Goal: Information Seeking & Learning: Learn about a topic

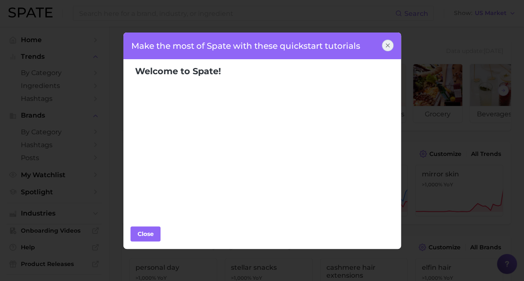
click at [388, 46] on icon at bounding box center [387, 45] width 3 height 3
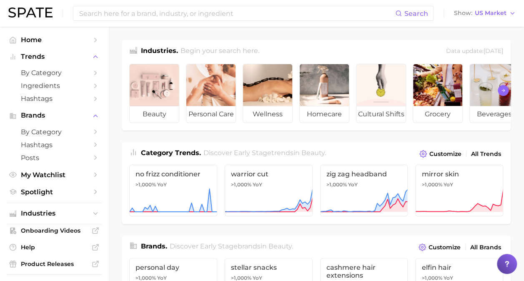
click at [504, 91] on icon "Scroll Right" at bounding box center [503, 90] width 5 height 7
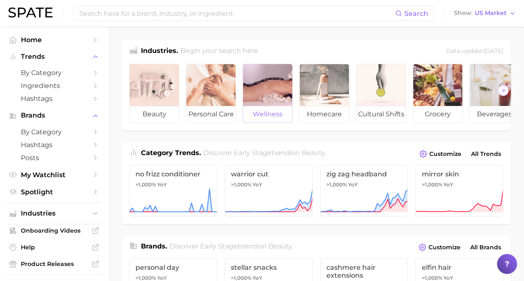
click at [265, 110] on span "wellness" at bounding box center [267, 114] width 49 height 17
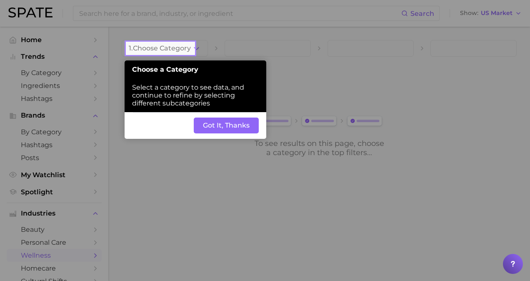
click at [238, 125] on button "Got It, Thanks" at bounding box center [226, 126] width 65 height 16
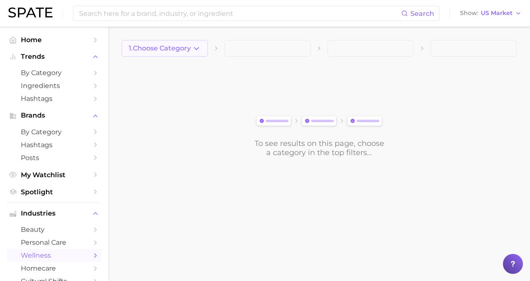
click at [195, 47] on icon "button" at bounding box center [196, 48] width 9 height 9
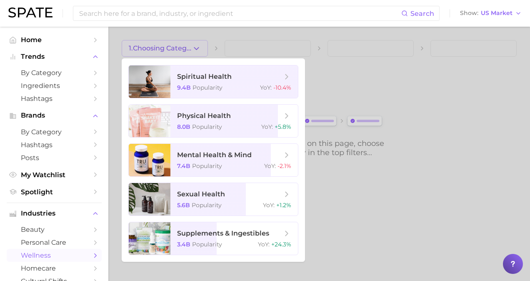
drag, startPoint x: 268, startPoint y: 34, endPoint x: 264, endPoint y: 38, distance: 5.3
click at [268, 34] on div at bounding box center [265, 140] width 530 height 281
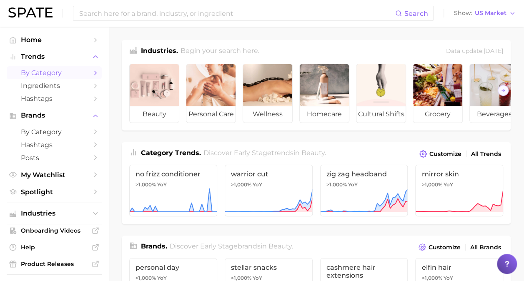
click at [53, 78] on link "by Category" at bounding box center [54, 72] width 95 height 13
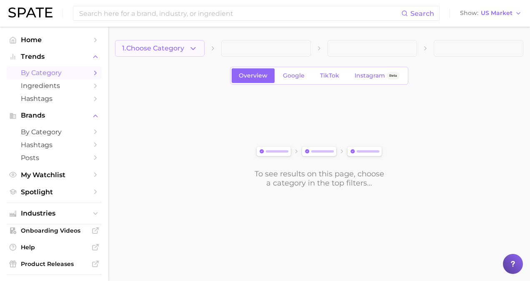
click at [158, 50] on span "1. Choose Category" at bounding box center [153, 49] width 62 height 8
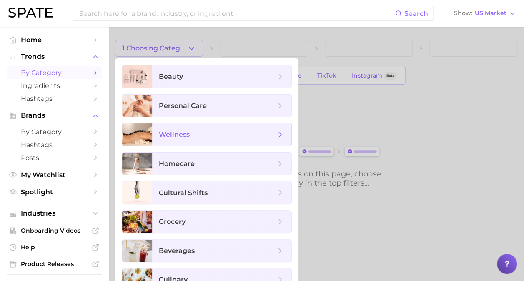
click at [185, 138] on span "wellness" at bounding box center [221, 134] width 139 height 23
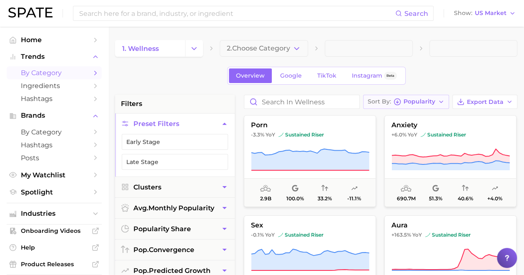
click at [443, 100] on icon "button" at bounding box center [441, 101] width 7 height 7
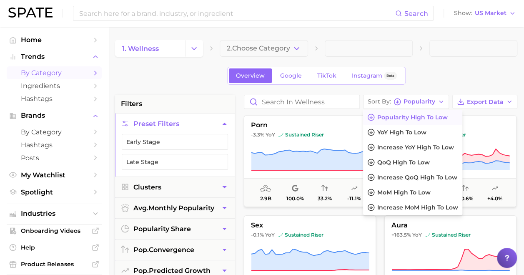
click at [182, 83] on div "Overview Google TikTok Instagram Beta" at bounding box center [316, 76] width 402 height 18
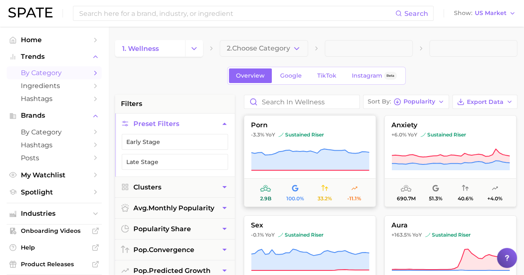
click at [267, 124] on span "porn" at bounding box center [309, 125] width 131 height 8
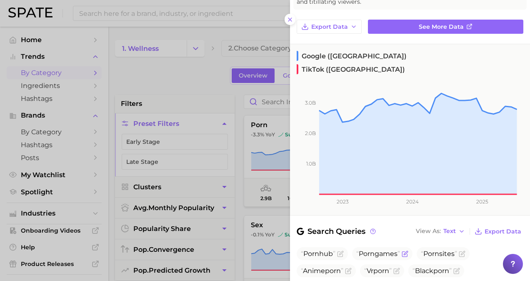
scroll to position [13, 0]
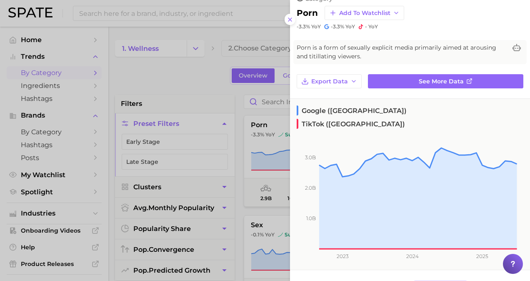
click at [446, 280] on span "Text" at bounding box center [449, 285] width 13 height 5
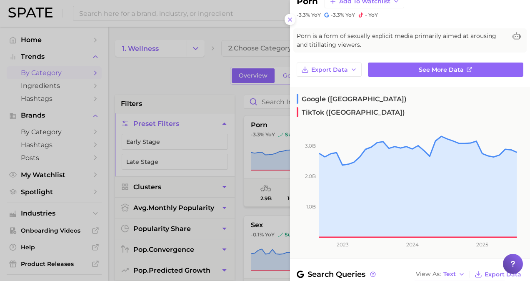
scroll to position [108, 0]
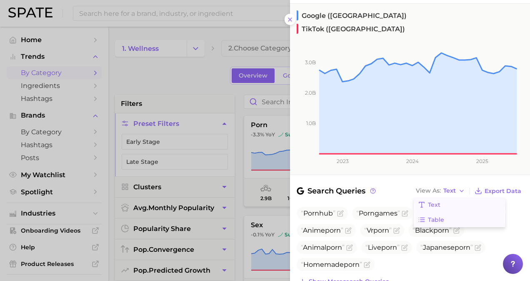
click at [428, 216] on span "Table" at bounding box center [436, 219] width 16 height 7
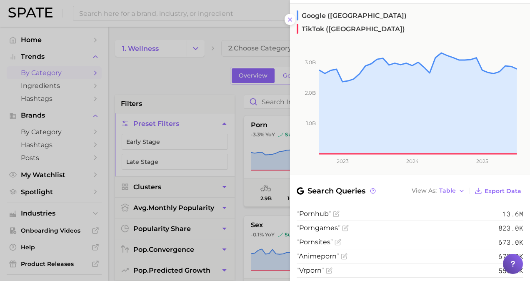
scroll to position [0, 0]
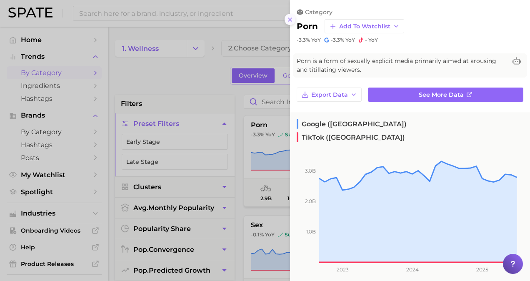
click at [288, 16] on button at bounding box center [290, 19] width 11 height 11
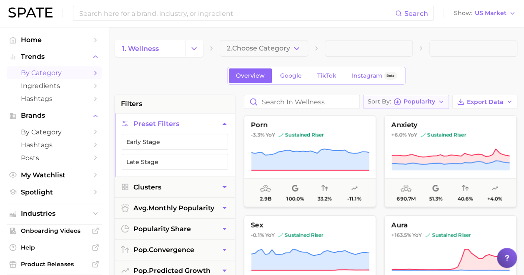
click at [431, 95] on button "Sort By Popularity" at bounding box center [406, 102] width 86 height 14
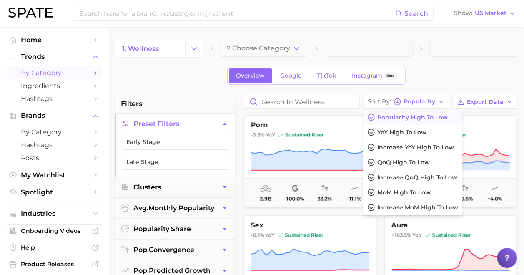
click at [436, 78] on div "Overview Google TikTok Instagram Beta" at bounding box center [316, 76] width 402 height 18
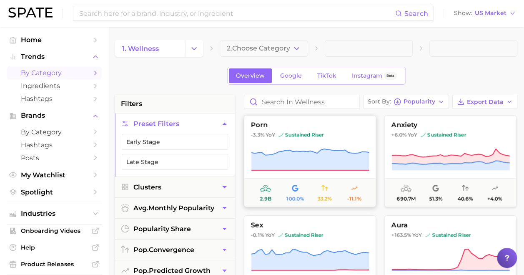
click at [331, 197] on span "33.2%" at bounding box center [325, 198] width 14 height 6
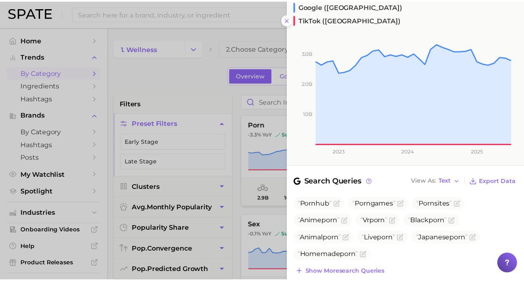
scroll to position [13, 0]
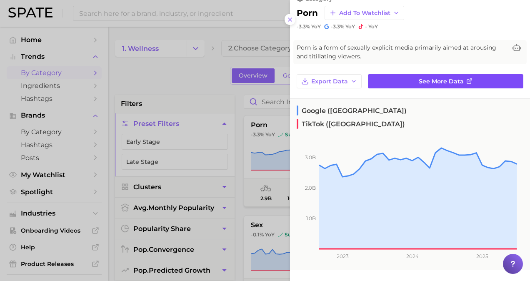
click at [425, 85] on link "See more data" at bounding box center [445, 81] width 155 height 14
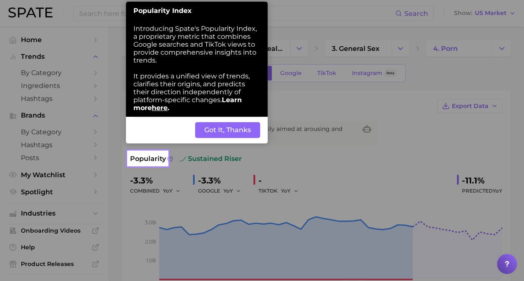
click at [228, 135] on button "Got It, Thanks" at bounding box center [227, 130] width 65 height 16
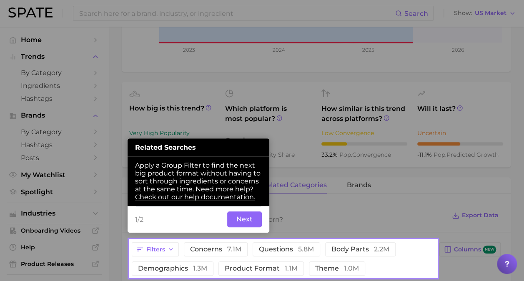
scroll to position [252, 0]
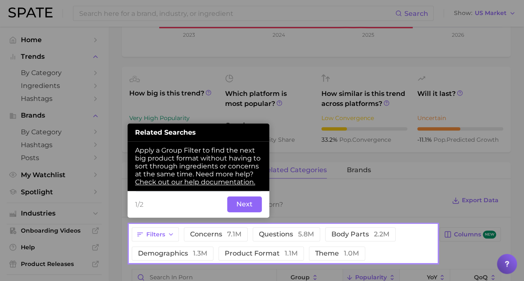
click at [244, 201] on button "Next" at bounding box center [244, 204] width 35 height 16
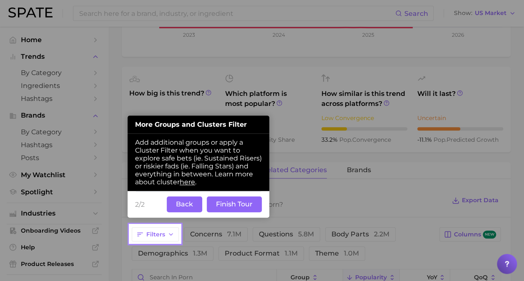
click at [238, 205] on button "Finish Tour" at bounding box center [234, 204] width 55 height 16
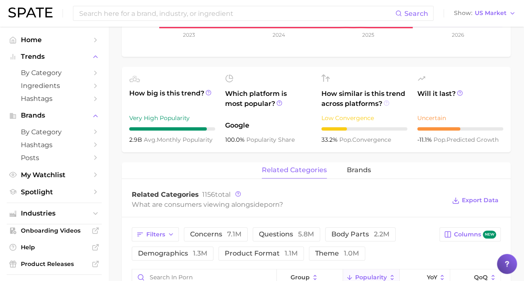
click at [385, 104] on icon at bounding box center [386, 103] width 6 height 6
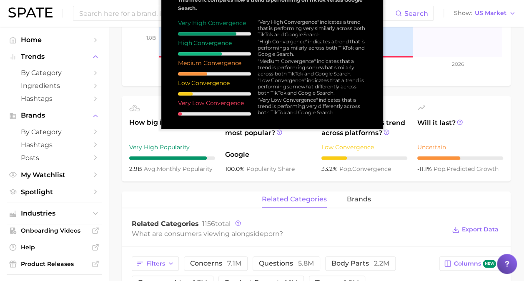
scroll to position [210, 0]
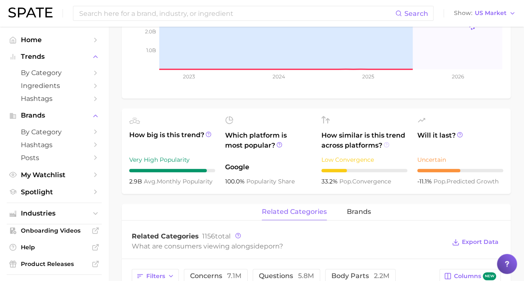
click at [385, 145] on icon at bounding box center [386, 145] width 6 height 6
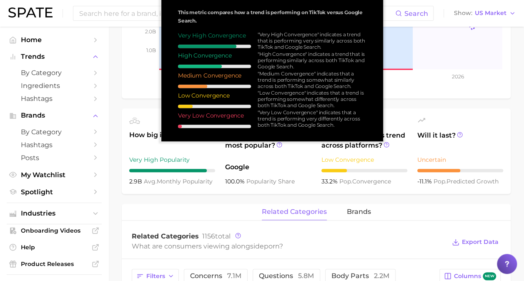
click at [277, 168] on span "Google" at bounding box center [268, 167] width 86 height 10
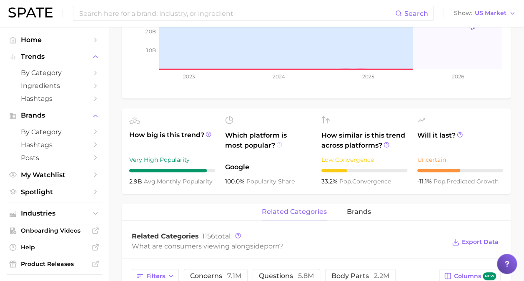
click at [278, 144] on icon at bounding box center [279, 145] width 6 height 6
click at [209, 133] on icon at bounding box center [208, 134] width 1 height 2
click at [210, 132] on icon at bounding box center [208, 134] width 6 height 6
click at [460, 135] on icon at bounding box center [460, 135] width 6 height 6
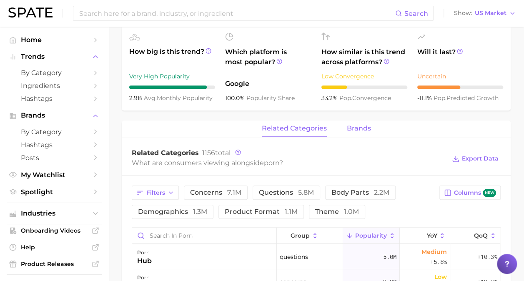
click at [353, 126] on span "brands" at bounding box center [359, 129] width 24 height 8
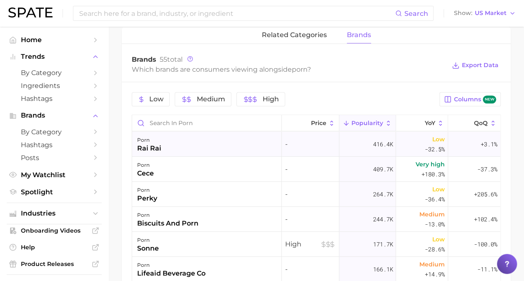
scroll to position [377, 0]
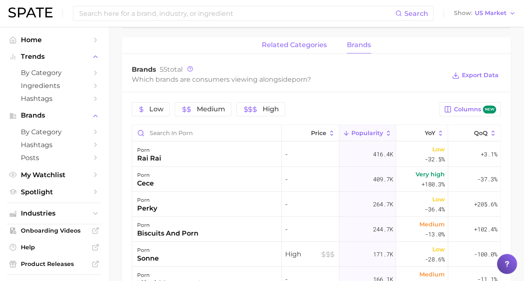
click at [283, 51] on button "related categories" at bounding box center [294, 45] width 65 height 16
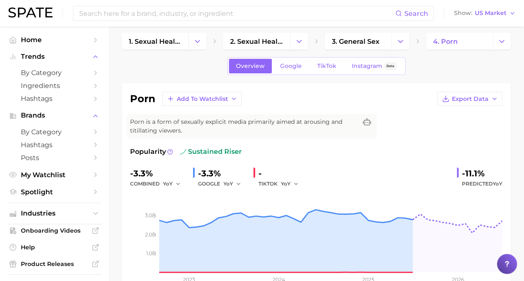
scroll to position [23, 0]
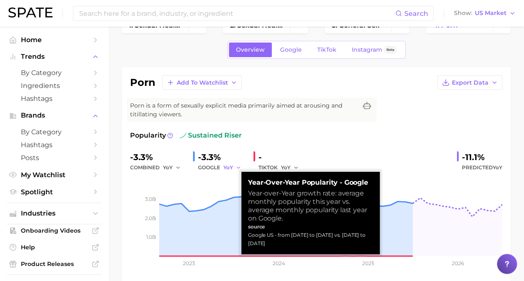
click at [238, 165] on icon "button" at bounding box center [238, 168] width 6 height 6
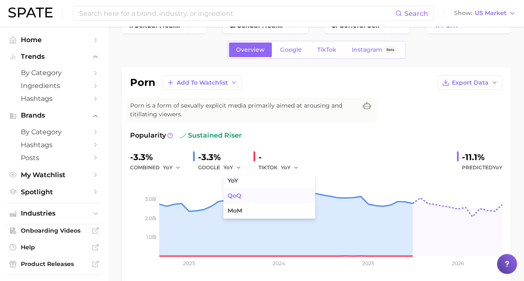
click at [238, 193] on span "QoQ" at bounding box center [235, 195] width 14 height 7
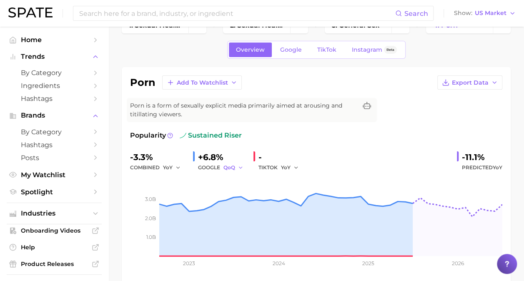
click at [240, 168] on icon "button" at bounding box center [241, 168] width 6 height 6
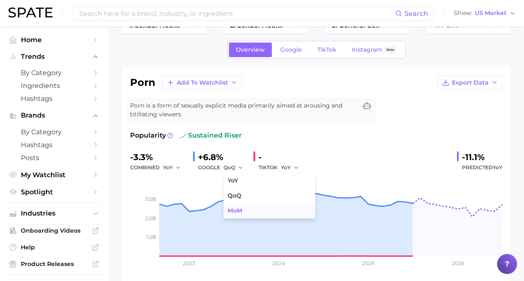
click at [231, 207] on span "MoM" at bounding box center [235, 210] width 15 height 7
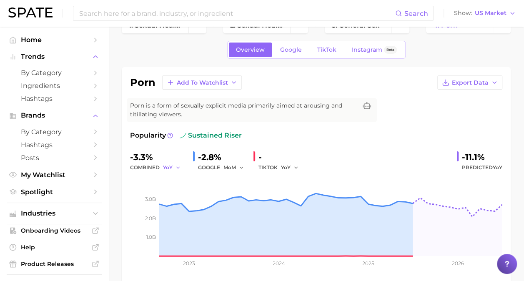
click at [177, 166] on icon "button" at bounding box center [178, 168] width 6 height 6
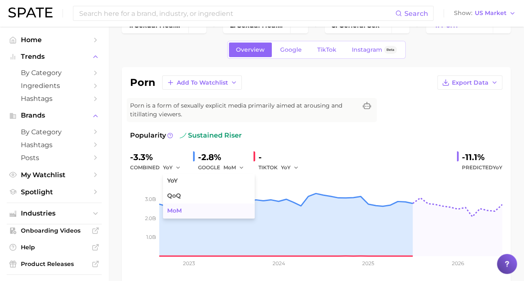
click at [179, 208] on span "MoM" at bounding box center [174, 210] width 15 height 7
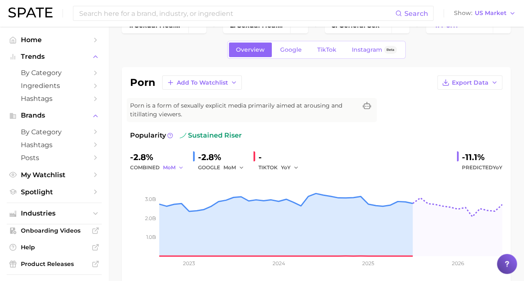
click at [180, 165] on icon "button" at bounding box center [181, 168] width 6 height 6
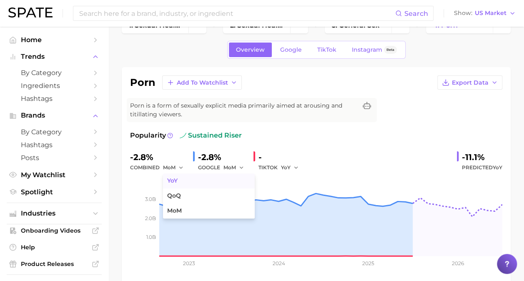
click at [176, 179] on span "YoY" at bounding box center [172, 180] width 10 height 7
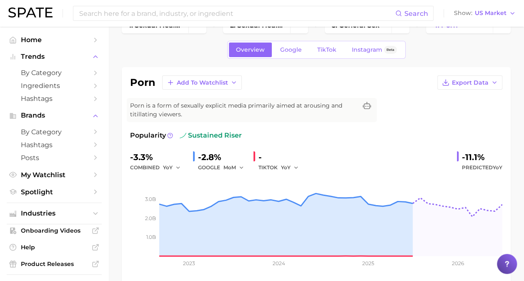
click at [245, 169] on div "MoM" at bounding box center [234, 168] width 23 height 10
click at [240, 165] on icon "button" at bounding box center [241, 168] width 6 height 6
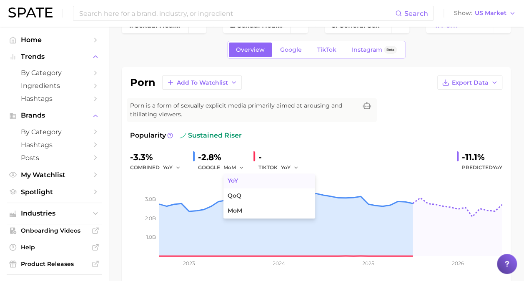
click at [234, 180] on span "YoY" at bounding box center [233, 180] width 10 height 7
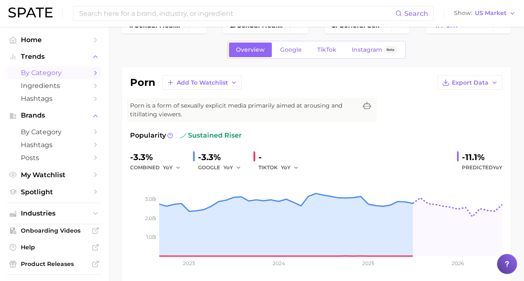
click at [58, 70] on span "by Category" at bounding box center [54, 73] width 67 height 8
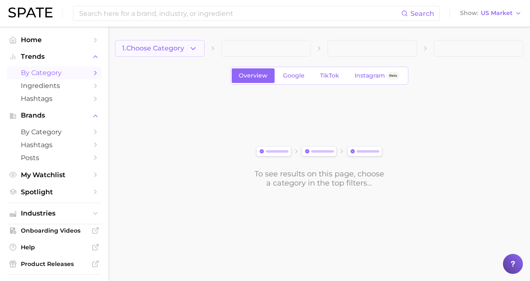
click at [193, 48] on icon "button" at bounding box center [193, 48] width 9 height 9
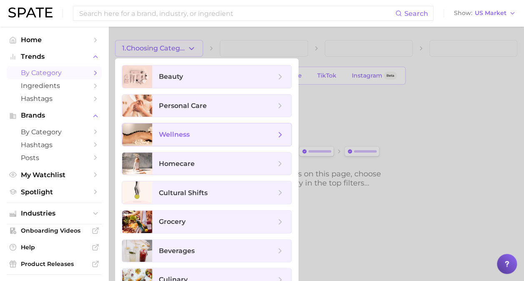
click at [168, 130] on span "wellness" at bounding box center [174, 134] width 31 height 8
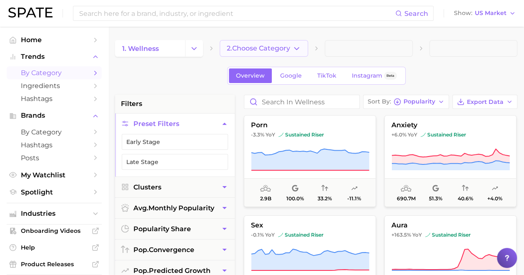
click at [296, 52] on icon "button" at bounding box center [296, 48] width 9 height 9
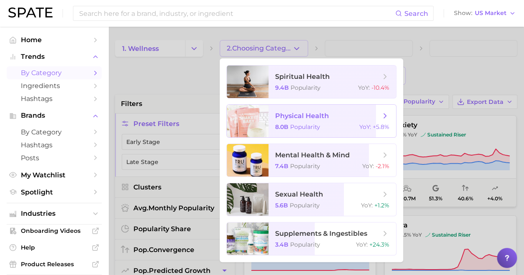
click at [383, 116] on icon at bounding box center [385, 115] width 9 height 9
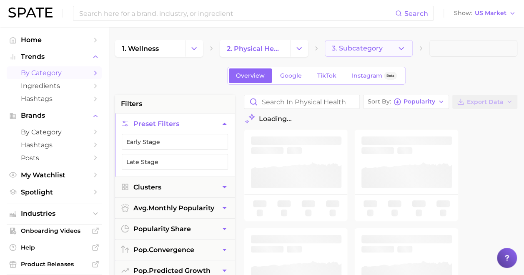
click at [397, 48] on icon "button" at bounding box center [401, 48] width 9 height 9
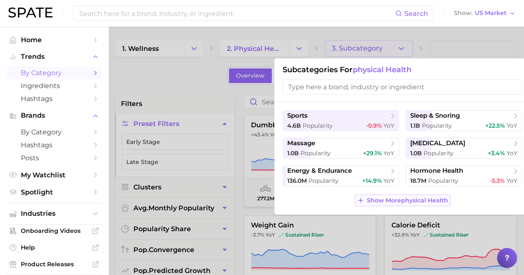
click at [409, 200] on span "Show More physical health" at bounding box center [407, 200] width 81 height 7
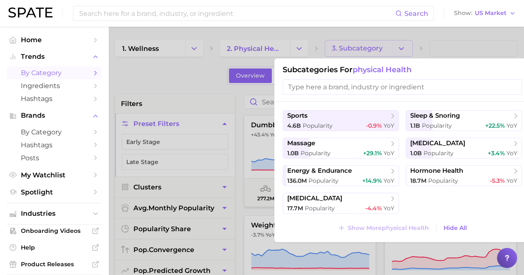
scroll to position [0, 6]
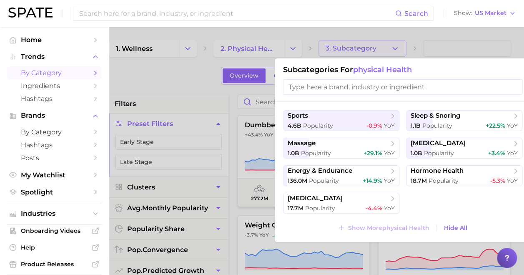
click at [404, 31] on div at bounding box center [262, 137] width 524 height 275
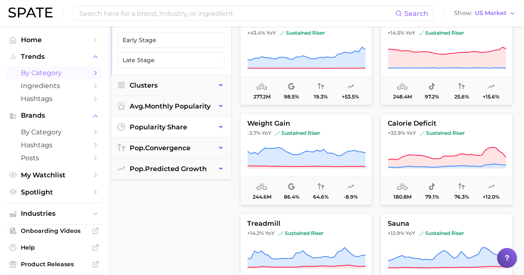
scroll to position [83, 4]
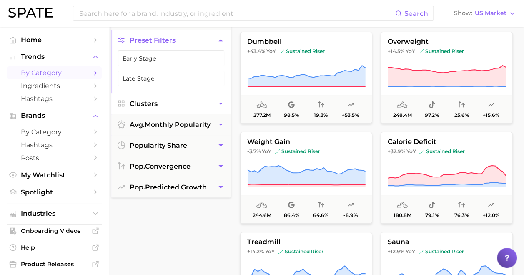
click at [221, 103] on icon "button" at bounding box center [220, 104] width 4 height 2
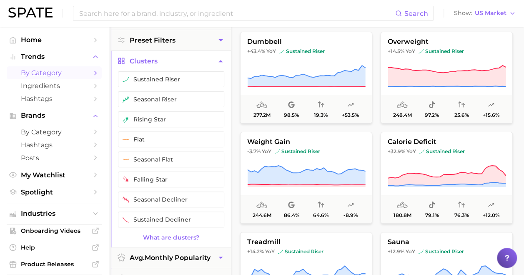
click at [220, 60] on icon "button" at bounding box center [220, 61] width 4 height 2
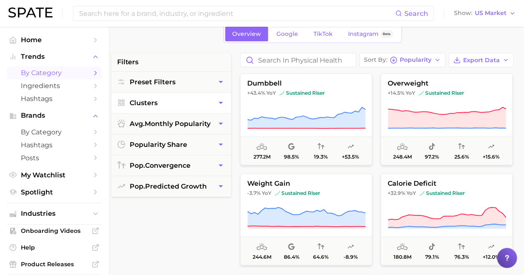
scroll to position [0, 4]
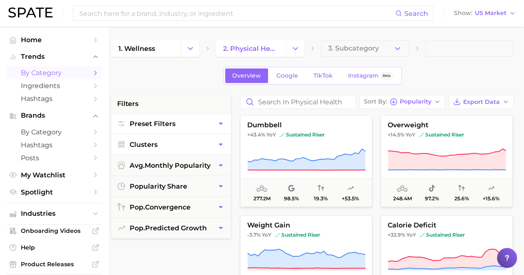
click at [178, 120] on button "Preset Filters" at bounding box center [171, 123] width 120 height 20
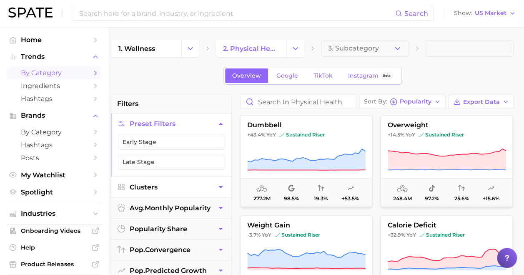
click at [178, 120] on button "Preset Filters" at bounding box center [171, 123] width 120 height 20
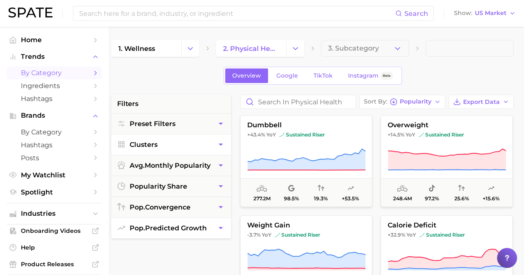
click at [183, 228] on span "pop. predicted growth" at bounding box center [168, 228] width 77 height 8
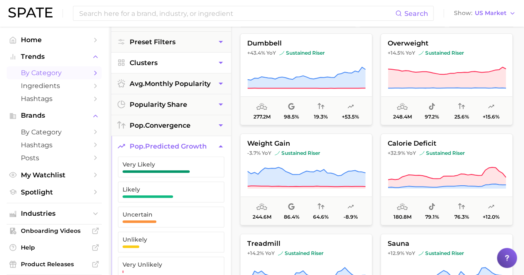
scroll to position [83, 4]
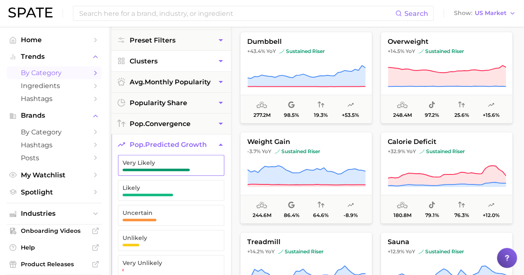
click at [173, 168] on span "button" at bounding box center [156, 169] width 67 height 3
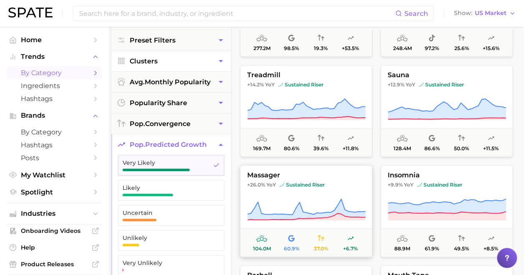
scroll to position [167, 0]
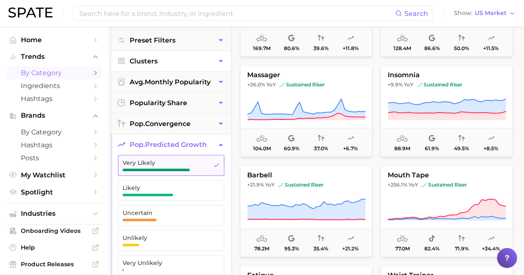
click at [211, 164] on button "Very Likely" at bounding box center [171, 165] width 106 height 21
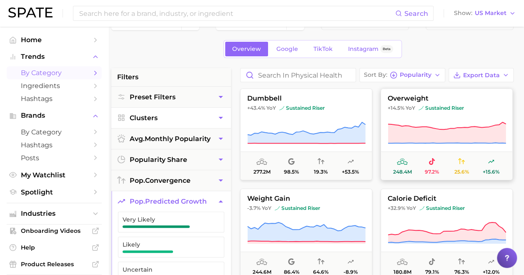
scroll to position [0, 4]
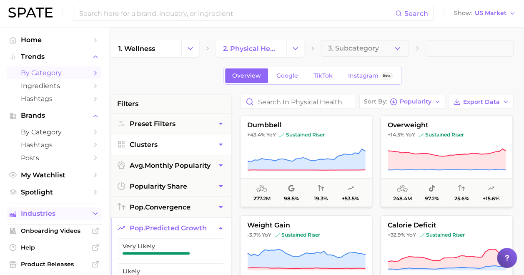
click at [94, 212] on button "Industries" at bounding box center [54, 213] width 95 height 13
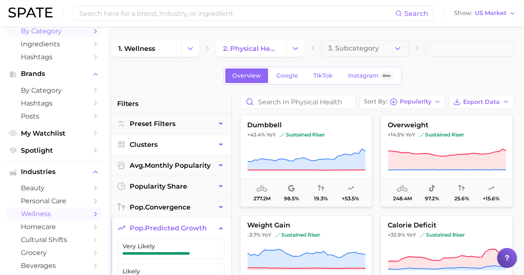
scroll to position [125, 0]
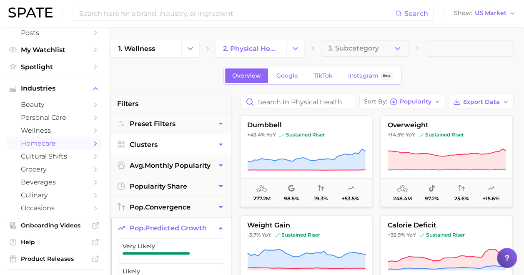
click at [36, 142] on span "homecare" at bounding box center [54, 143] width 67 height 8
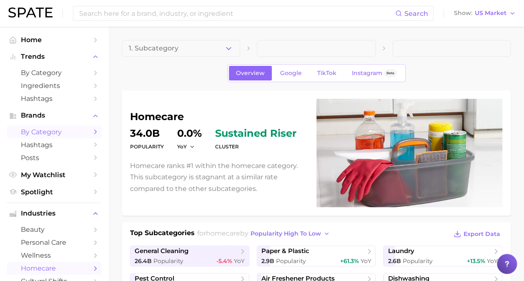
click at [34, 134] on span "by Category" at bounding box center [54, 132] width 67 height 8
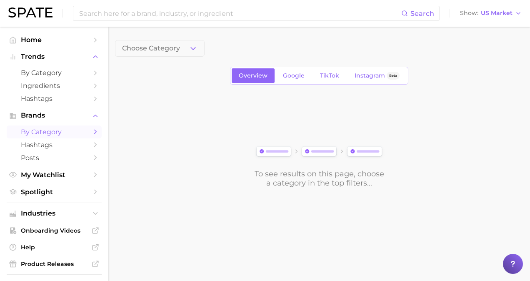
click at [34, 134] on span "by Category" at bounding box center [54, 132] width 67 height 8
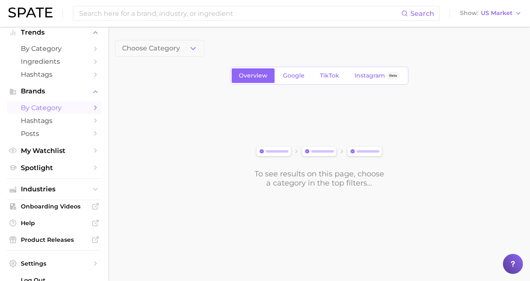
scroll to position [45, 0]
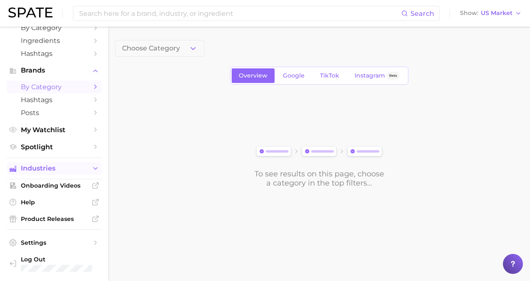
click at [30, 171] on span "Industries" at bounding box center [54, 169] width 67 height 8
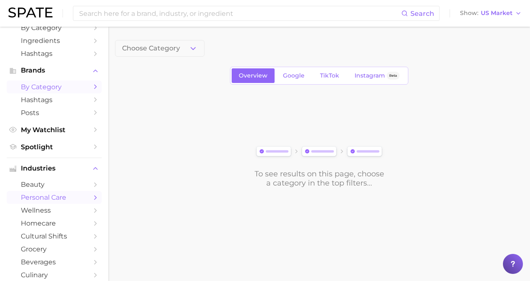
click at [36, 200] on span "personal care" at bounding box center [54, 197] width 67 height 8
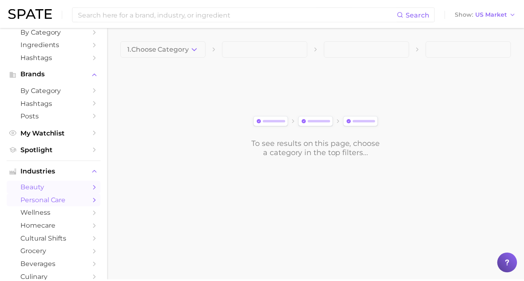
scroll to position [125, 0]
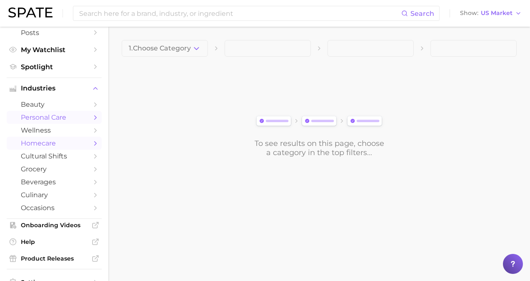
click at [49, 143] on span "homecare" at bounding box center [54, 143] width 67 height 8
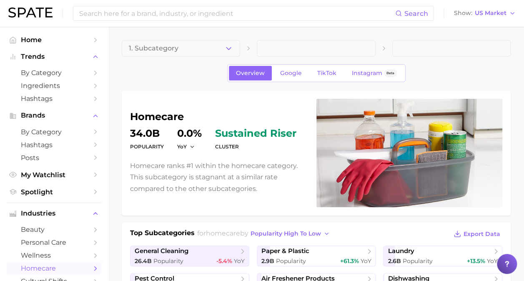
scroll to position [125, 0]
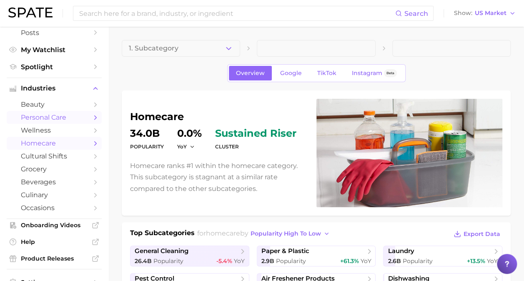
click at [55, 124] on link "personal care" at bounding box center [54, 117] width 95 height 13
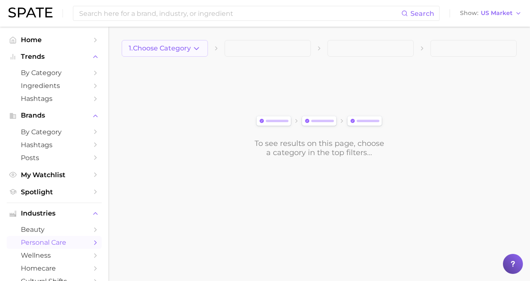
click at [179, 47] on span "1. Choose Category" at bounding box center [160, 49] width 62 height 8
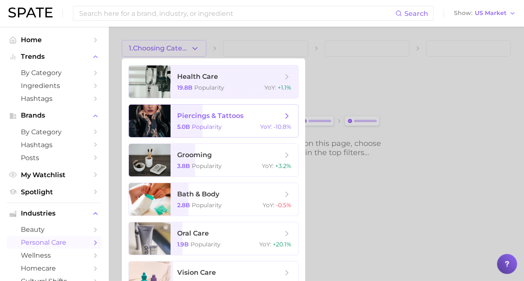
click at [218, 128] on span "Popularity" at bounding box center [207, 127] width 30 height 8
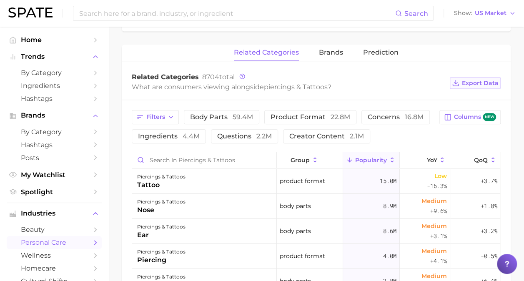
scroll to position [292, 0]
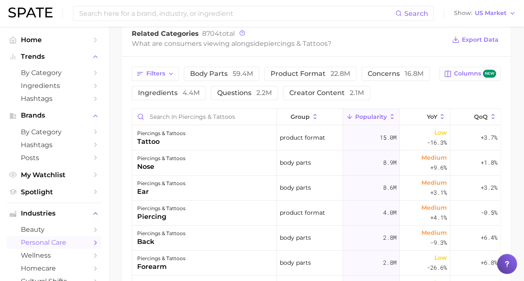
click at [54, 248] on link "personal care" at bounding box center [54, 242] width 95 height 13
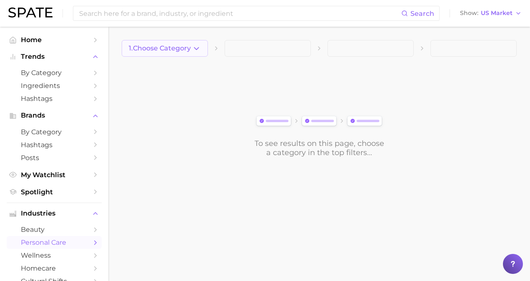
click at [170, 50] on span "1. Choose Category" at bounding box center [160, 49] width 62 height 8
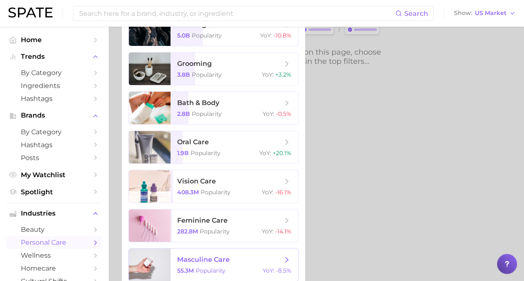
scroll to position [15, 0]
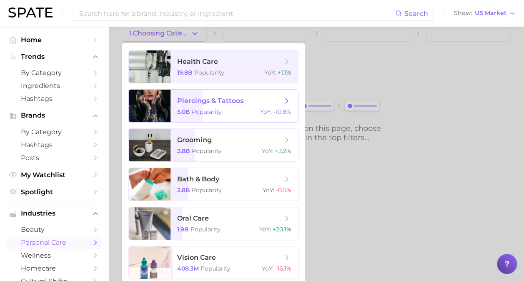
click at [264, 101] on span "piercings & tattoos" at bounding box center [229, 100] width 105 height 9
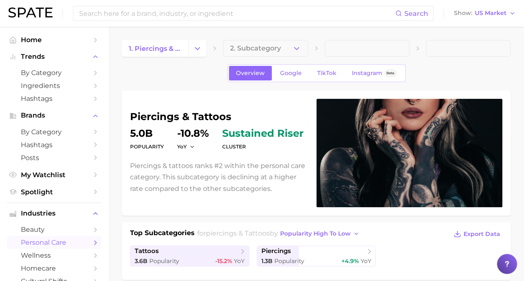
click at [60, 242] on span "personal care" at bounding box center [54, 242] width 67 height 8
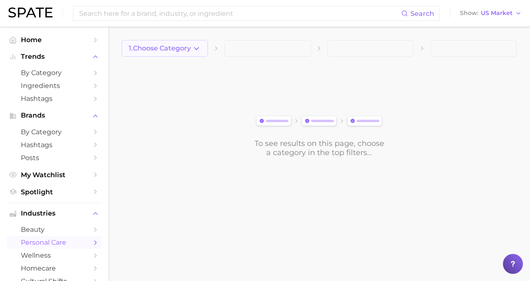
click at [186, 40] on button "1. Choose Category" at bounding box center [165, 48] width 86 height 17
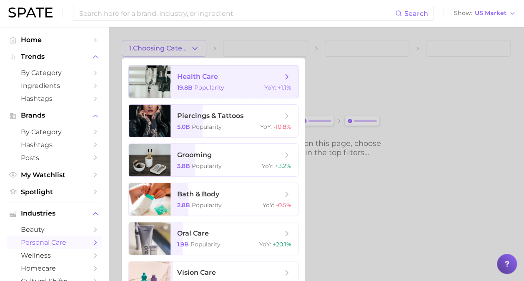
click at [196, 77] on span "health care" at bounding box center [197, 77] width 41 height 8
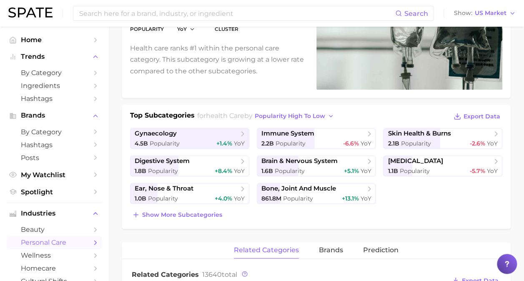
scroll to position [125, 0]
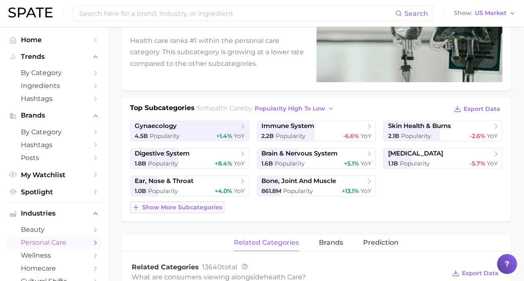
click at [144, 209] on span "Show more subcategories" at bounding box center [182, 207] width 80 height 7
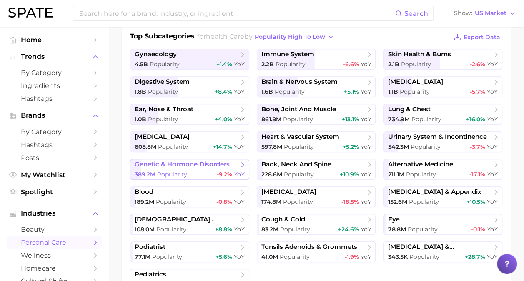
scroll to position [72, 0]
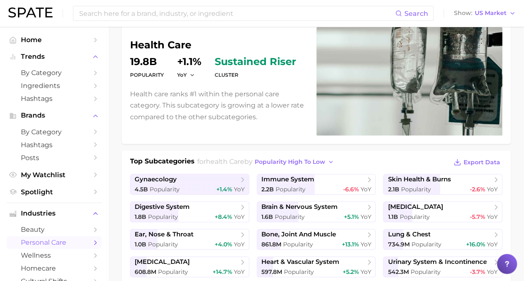
click at [54, 249] on link "personal care" at bounding box center [54, 242] width 95 height 13
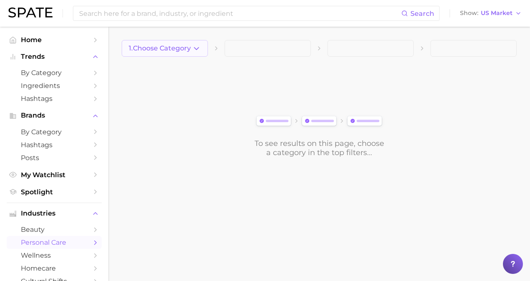
click at [177, 44] on button "1. Choose Category" at bounding box center [165, 48] width 86 height 17
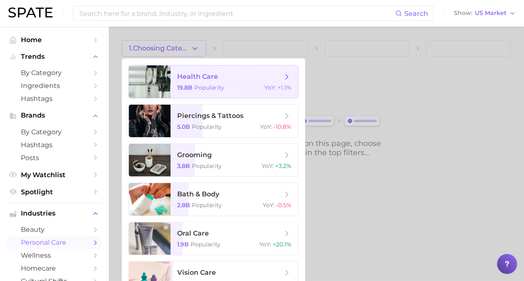
click at [220, 88] on span "Popularity" at bounding box center [209, 88] width 30 height 8
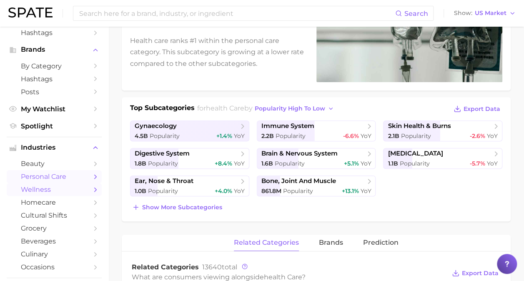
scroll to position [166, 0]
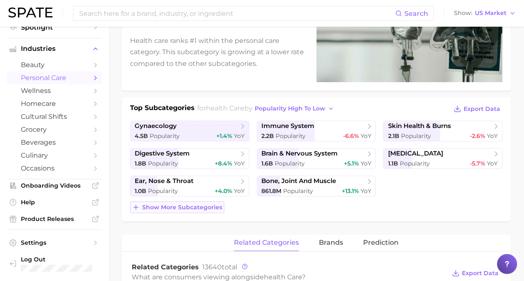
click at [202, 208] on span "Show more subcategories" at bounding box center [182, 207] width 80 height 7
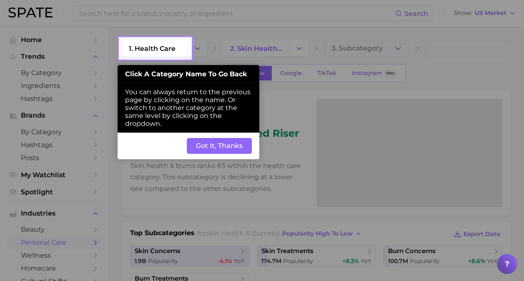
click at [228, 148] on button "Got It, Thanks" at bounding box center [219, 146] width 65 height 16
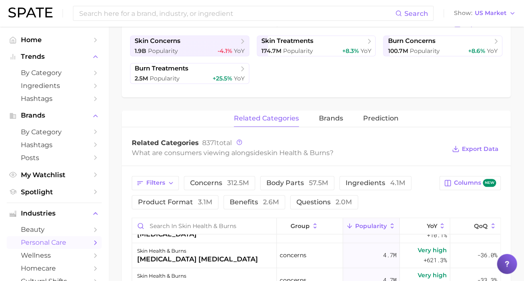
scroll to position [133, 0]
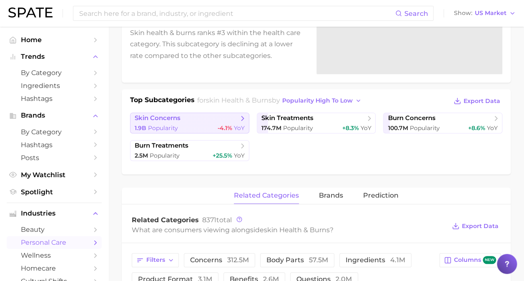
click at [244, 114] on icon at bounding box center [242, 118] width 8 height 8
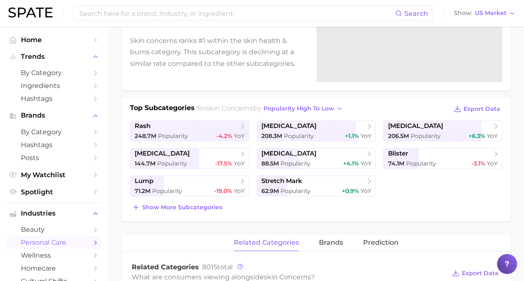
scroll to position [167, 0]
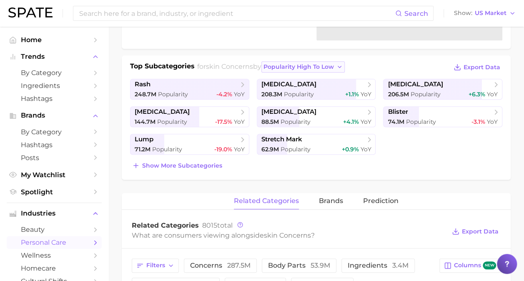
click at [313, 65] on span "popularity high to low" at bounding box center [298, 66] width 70 height 7
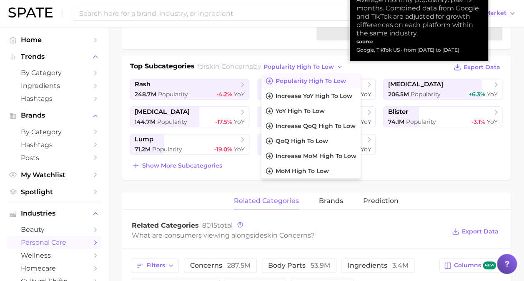
click at [446, 160] on div "Show more subcategories" at bounding box center [316, 166] width 372 height 12
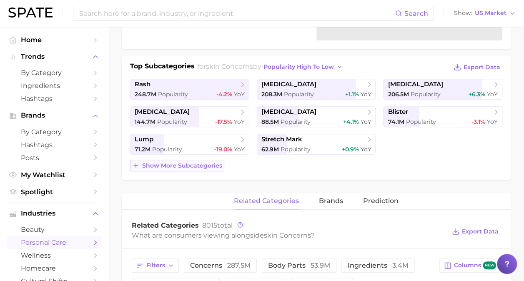
click at [209, 162] on span "Show more subcategories" at bounding box center [182, 165] width 80 height 7
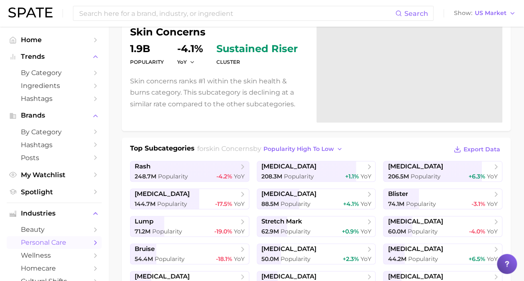
scroll to position [83, 0]
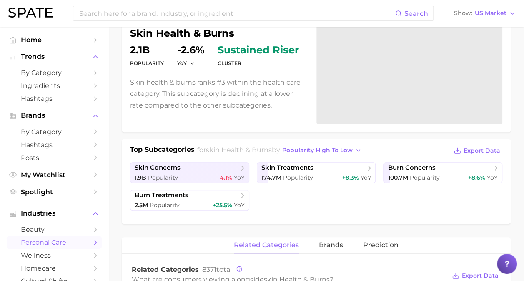
scroll to position [133, 0]
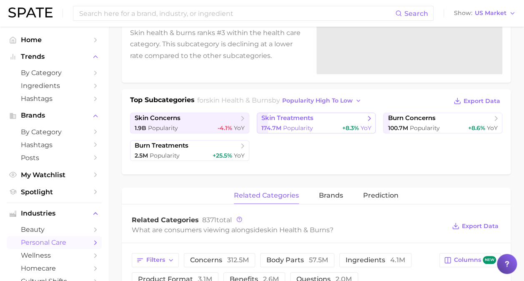
click at [319, 128] on div "174.7m Popularity +8.3% YoY" at bounding box center [316, 128] width 110 height 8
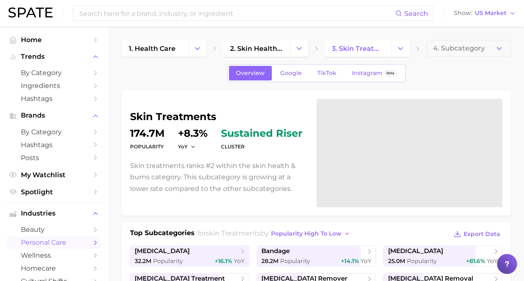
scroll to position [125, 0]
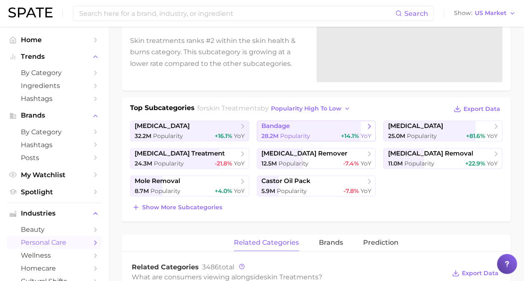
click at [340, 127] on span "bandage" at bounding box center [313, 126] width 104 height 8
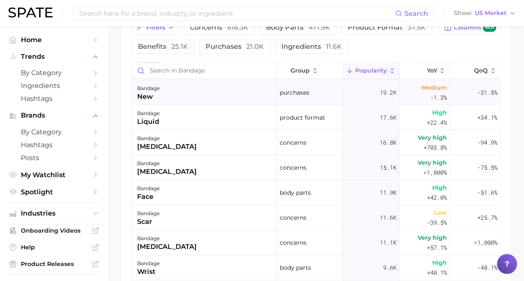
scroll to position [250, 0]
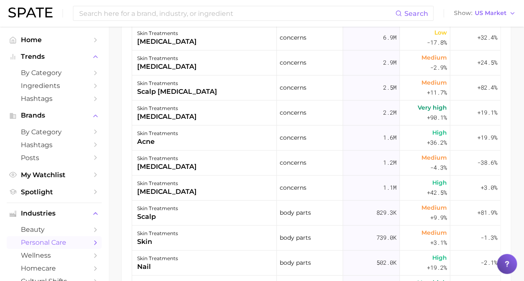
scroll to position [125, 0]
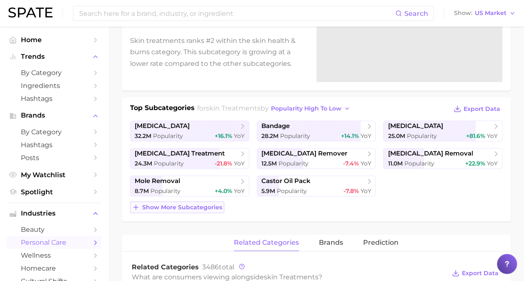
click at [187, 207] on span "Show more subcategories" at bounding box center [182, 207] width 80 height 7
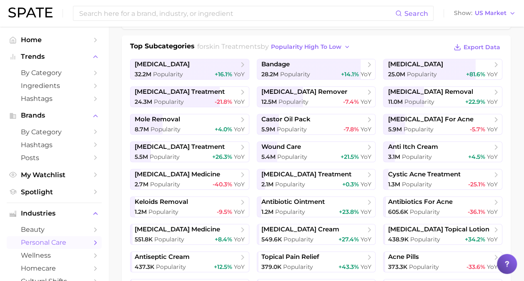
scroll to position [250, 0]
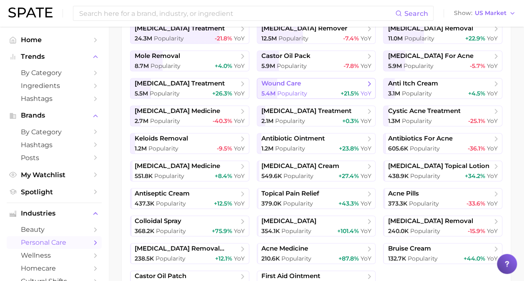
click at [314, 93] on div "5.4m Popularity +21.5% YoY" at bounding box center [316, 94] width 110 height 8
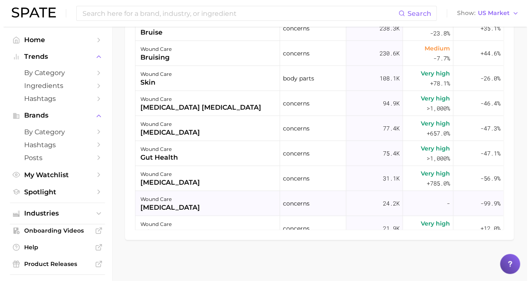
scroll to position [405, 0]
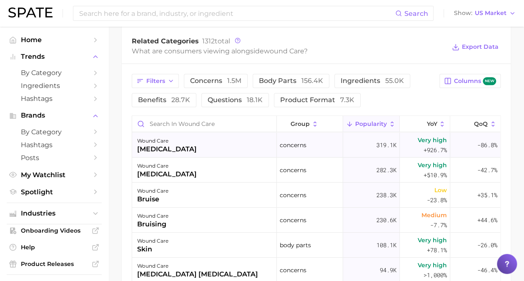
click at [194, 155] on div "wound care epidermolysis bullosa" at bounding box center [204, 145] width 145 height 25
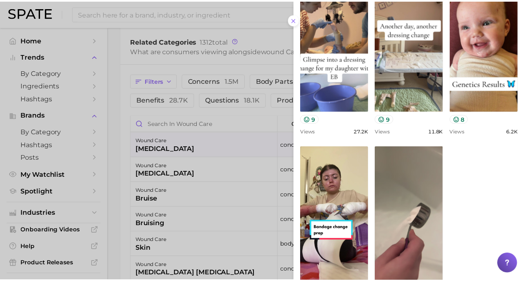
scroll to position [148, 0]
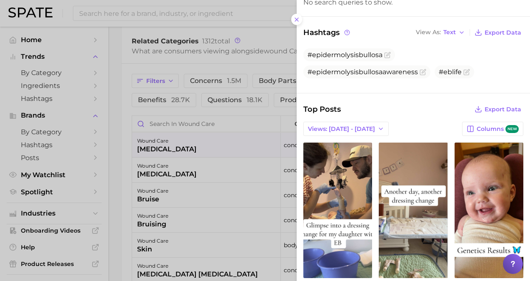
click at [123, 125] on div at bounding box center [265, 140] width 530 height 281
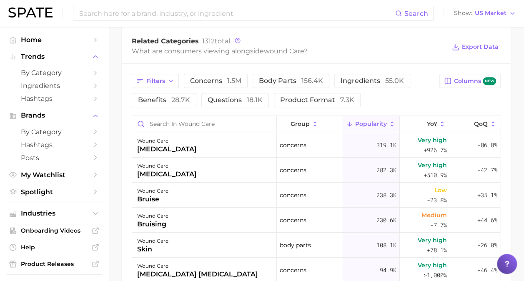
drag, startPoint x: 218, startPoint y: 148, endPoint x: 122, endPoint y: 138, distance: 96.8
click at [122, 138] on div "Filters concerns 1.5m body parts 156.4k ingredients 55.0k benefits 28.7k questi…" at bounding box center [316, 235] width 389 height 343
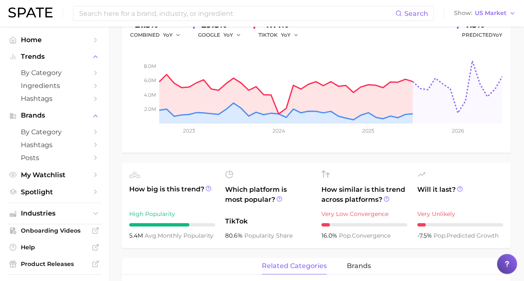
scroll to position [113, 0]
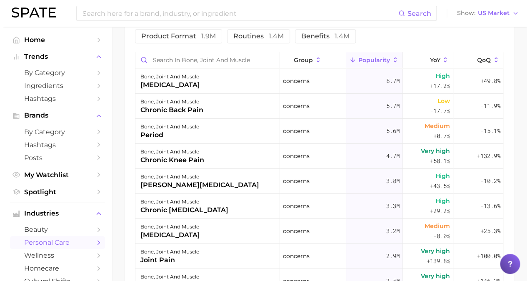
scroll to position [417, 0]
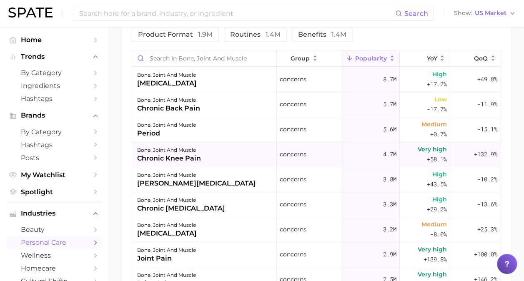
click at [204, 160] on div "bone, joint and muscle chronic knee pain" at bounding box center [204, 154] width 145 height 25
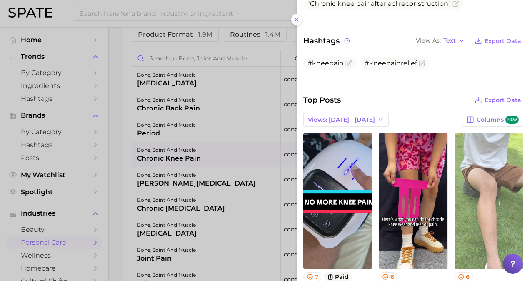
scroll to position [250, 0]
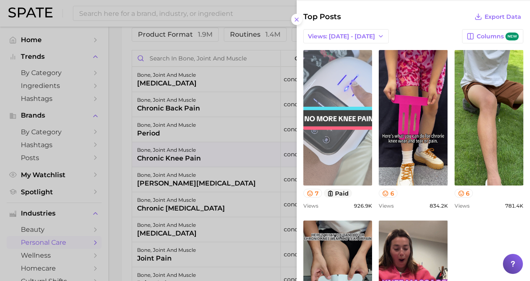
click at [343, 132] on link "view post on TikTok" at bounding box center [337, 117] width 69 height 135
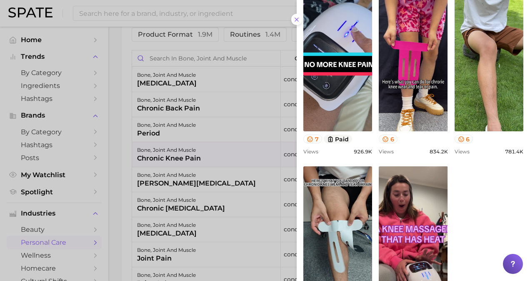
scroll to position [249, 0]
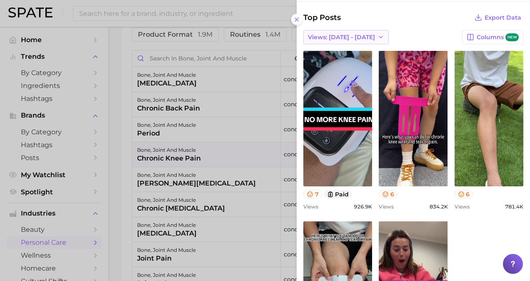
click at [325, 34] on span "Views: [DATE] - [DATE]" at bounding box center [341, 37] width 67 height 7
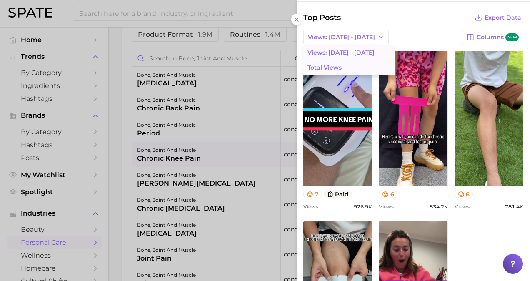
click at [325, 60] on button "Total Views" at bounding box center [349, 67] width 92 height 15
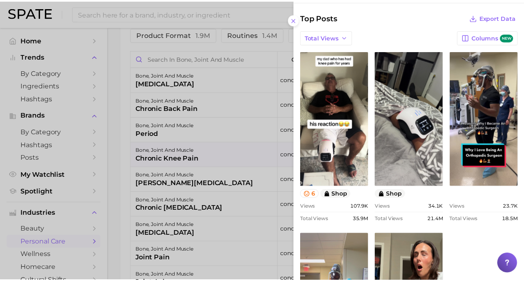
scroll to position [0, 0]
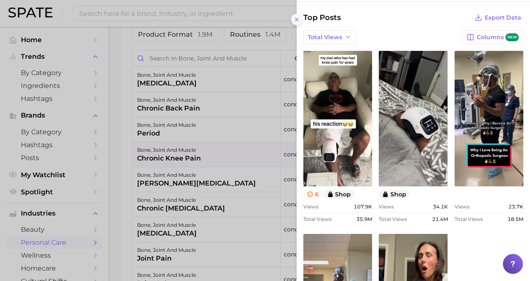
click at [298, 19] on icon at bounding box center [296, 19] width 7 height 7
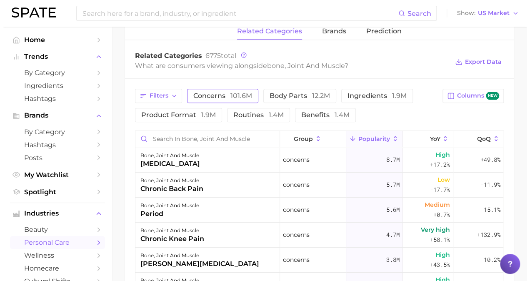
scroll to position [333, 0]
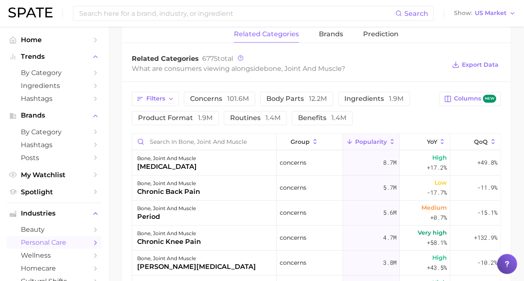
click at [390, 140] on icon at bounding box center [392, 142] width 8 height 8
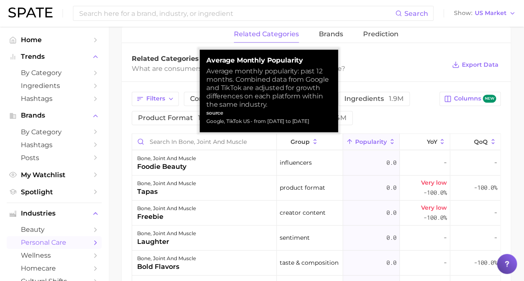
click at [388, 140] on icon at bounding box center [392, 142] width 8 height 8
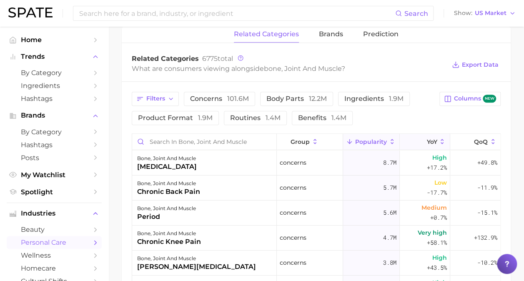
click at [436, 144] on button "YoY" at bounding box center [425, 142] width 50 height 16
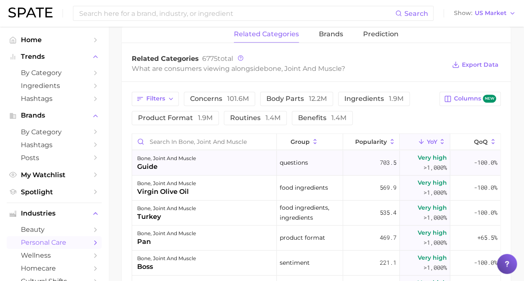
click at [181, 154] on div "bone, joint and muscle" at bounding box center [166, 158] width 59 height 10
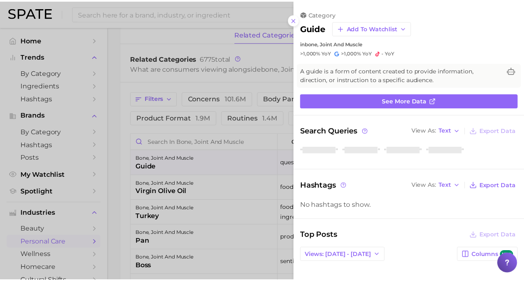
scroll to position [125, 0]
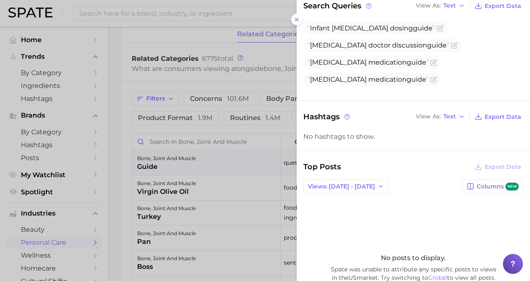
click at [109, 100] on div at bounding box center [265, 140] width 530 height 281
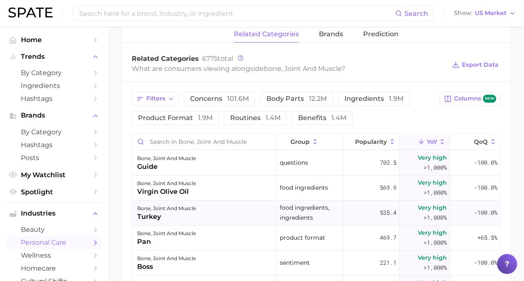
scroll to position [83, 0]
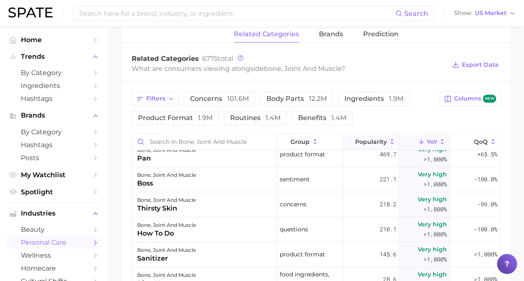
click at [355, 138] on span "Popularity" at bounding box center [371, 141] width 32 height 7
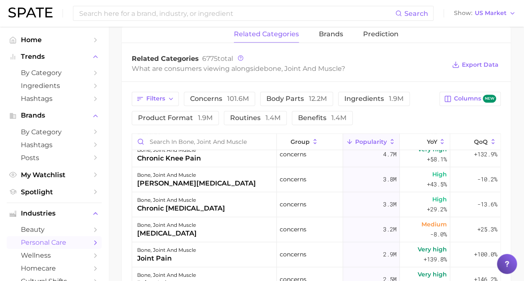
scroll to position [0, 0]
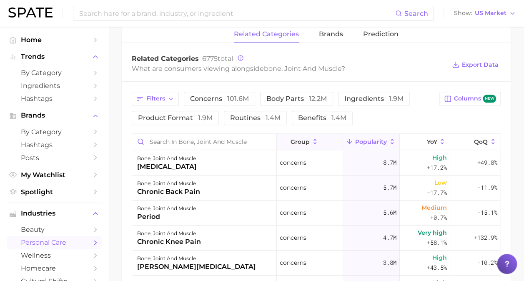
click at [310, 144] on button "group" at bounding box center [310, 142] width 67 height 16
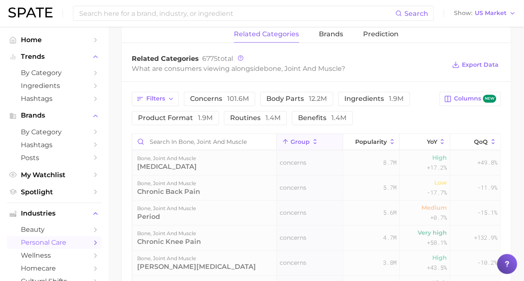
click at [310, 144] on button "group" at bounding box center [310, 142] width 67 height 16
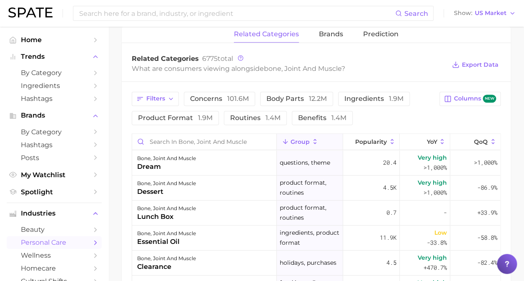
click at [311, 139] on icon at bounding box center [315, 142] width 8 height 8
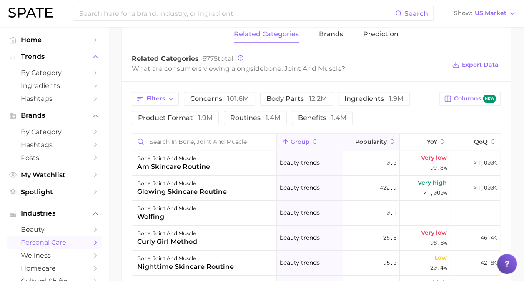
click at [388, 138] on icon at bounding box center [392, 142] width 8 height 8
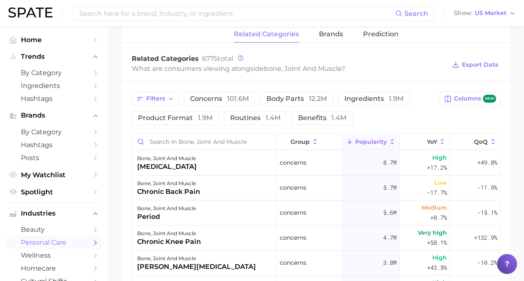
click at [519, 122] on main "1. health care 2. bone, joint and muscle 3. Subcategory Overview Google TikTok …" at bounding box center [316, 79] width 416 height 773
click at [479, 95] on span "Columns new" at bounding box center [475, 99] width 42 height 8
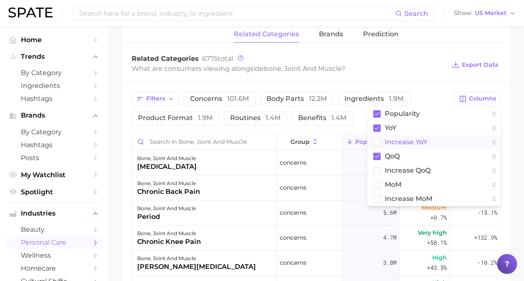
click at [379, 138] on rect at bounding box center [376, 141] width 7 height 7
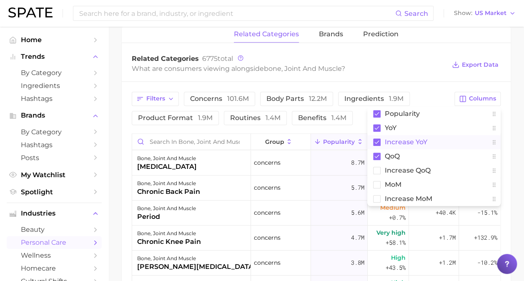
click at [515, 127] on main "1. health care 2. bone, joint and muscle 3. Subcategory Overview Google TikTok …" at bounding box center [316, 79] width 416 height 773
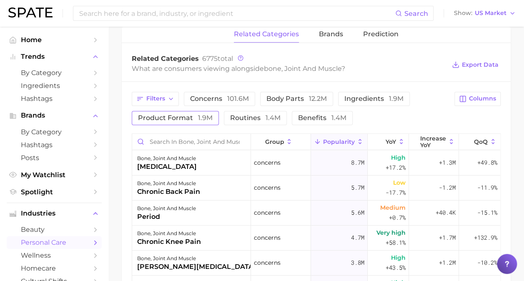
click at [208, 115] on span "1.9m" at bounding box center [205, 118] width 15 height 8
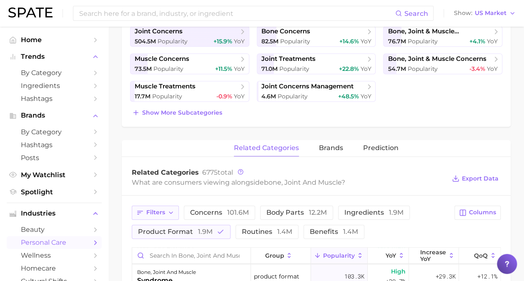
scroll to position [125, 0]
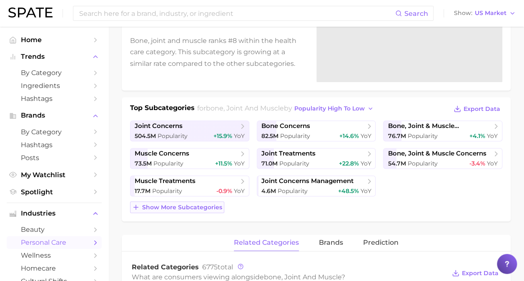
click at [191, 208] on span "Show more subcategories" at bounding box center [182, 207] width 80 height 7
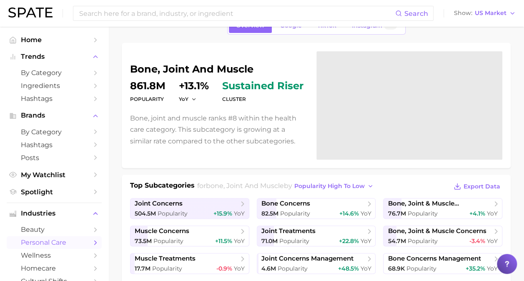
scroll to position [0, 0]
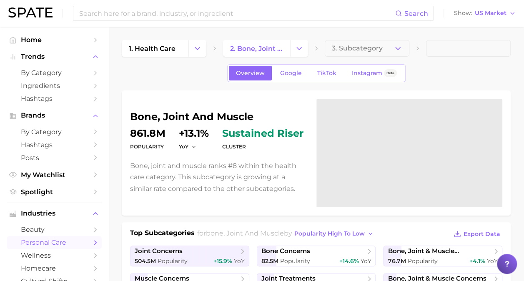
click at [64, 238] on link "personal care" at bounding box center [54, 242] width 95 height 13
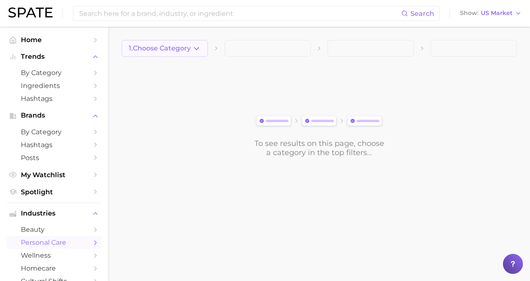
click at [196, 55] on button "1. Choose Category" at bounding box center [165, 48] width 86 height 17
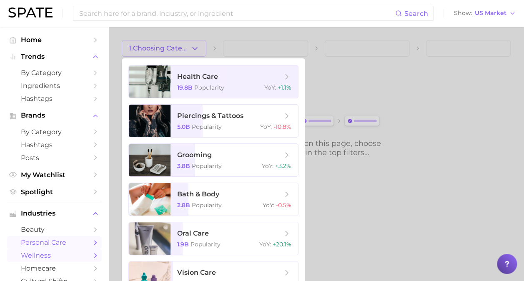
click at [63, 254] on span "wellness" at bounding box center [54, 255] width 67 height 8
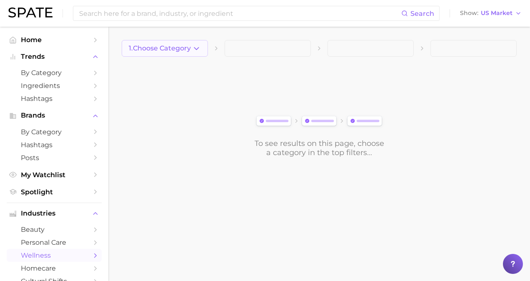
click at [195, 52] on icon "button" at bounding box center [196, 48] width 9 height 9
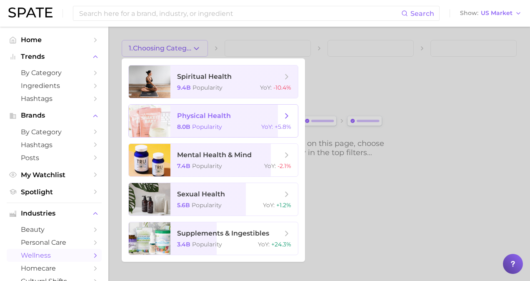
click at [214, 118] on span "physical health" at bounding box center [204, 116] width 54 height 8
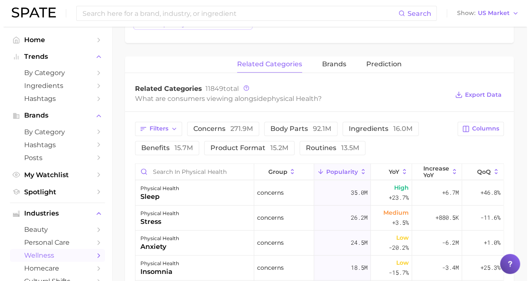
scroll to position [333, 0]
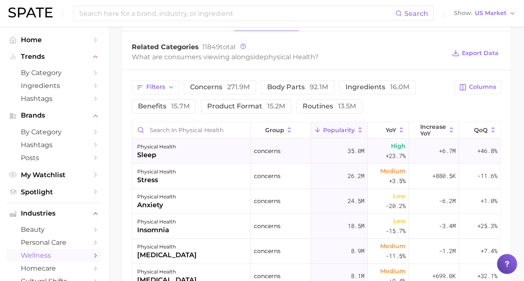
click at [163, 148] on div "physical health" at bounding box center [156, 147] width 39 height 10
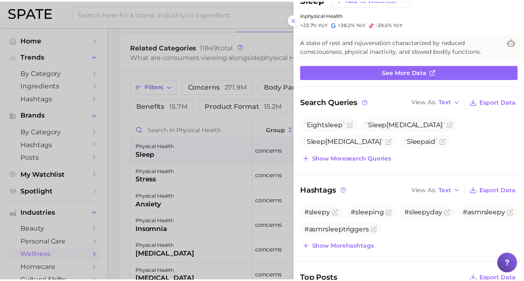
scroll to position [0, 0]
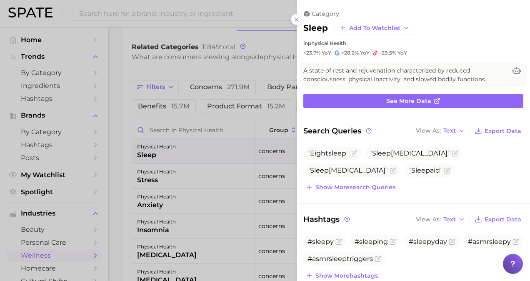
click at [118, 65] on div at bounding box center [265, 140] width 530 height 281
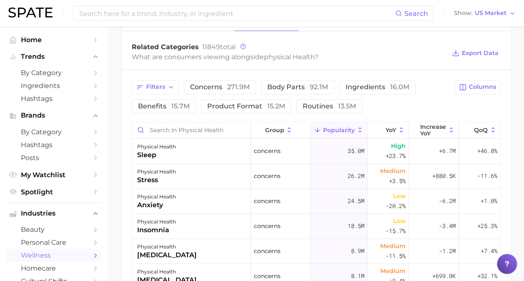
scroll to position [83, 0]
